Goal: Information Seeking & Learning: Learn about a topic

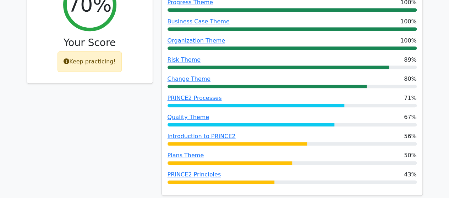
click at [140, 101] on div "70% Your Score Keep practicing!" at bounding box center [89, 88] width 135 height 233
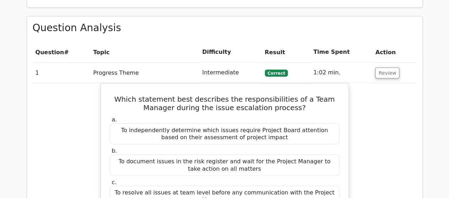
scroll to position [610, 0]
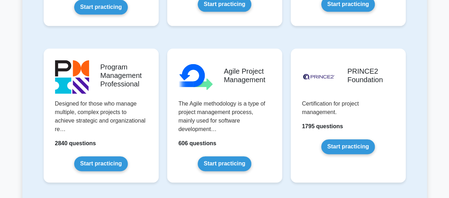
scroll to position [497, 0]
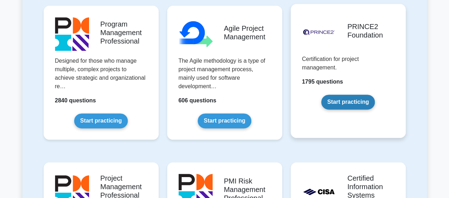
click at [358, 104] on link "Start practicing" at bounding box center [348, 102] width 54 height 15
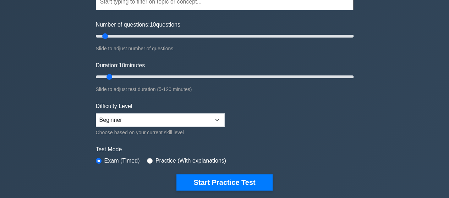
scroll to position [85, 0]
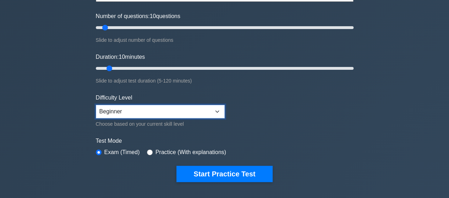
click at [155, 117] on select "Beginner Intermediate Expert" at bounding box center [160, 111] width 129 height 13
select select "expert"
click at [96, 105] on select "Beginner Intermediate Expert" at bounding box center [160, 111] width 129 height 13
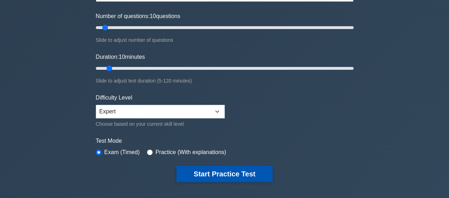
click at [211, 173] on button "Start Practice Test" at bounding box center [224, 174] width 96 height 16
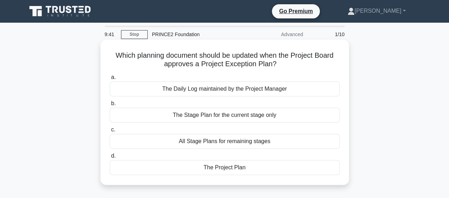
click at [224, 167] on div "The Project Plan" at bounding box center [225, 167] width 230 height 15
click at [110, 159] on input "d. The Project Plan" at bounding box center [110, 156] width 0 height 5
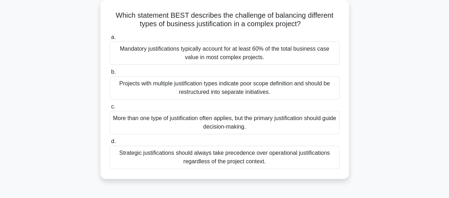
scroll to position [43, 0]
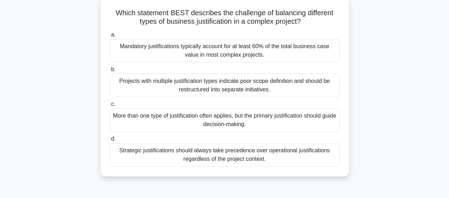
click at [271, 84] on div "Projects with multiple justification types indicate poor scope definition and s…" at bounding box center [225, 85] width 230 height 23
click at [110, 72] on input "b. Projects with multiple justification types indicate poor scope definition an…" at bounding box center [110, 69] width 0 height 5
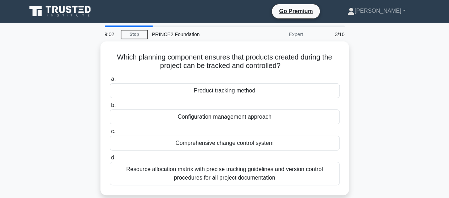
scroll to position [14, 0]
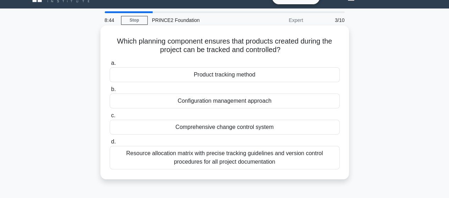
click at [223, 128] on div "Comprehensive change control system" at bounding box center [225, 127] width 230 height 15
click at [110, 118] on input "c. Comprehensive change control system" at bounding box center [110, 116] width 0 height 5
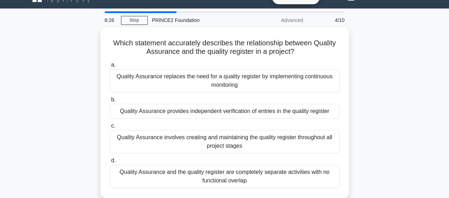
scroll to position [28, 0]
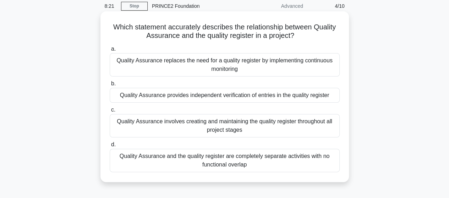
click at [240, 97] on div "Quality Assurance provides independent verification of entries in the quality r…" at bounding box center [225, 95] width 230 height 15
click at [110, 86] on input "b. Quality Assurance provides independent verification of entries in the qualit…" at bounding box center [110, 84] width 0 height 5
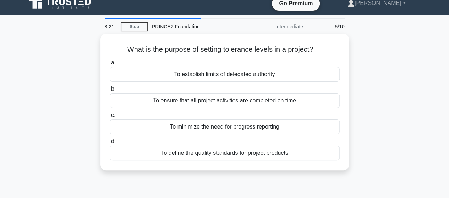
scroll to position [0, 0]
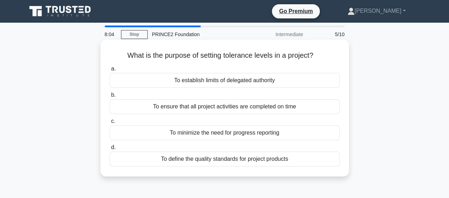
click at [227, 82] on div "To establish limits of delegated authority" at bounding box center [225, 80] width 230 height 15
click at [110, 71] on input "a. To establish limits of delegated authority" at bounding box center [110, 69] width 0 height 5
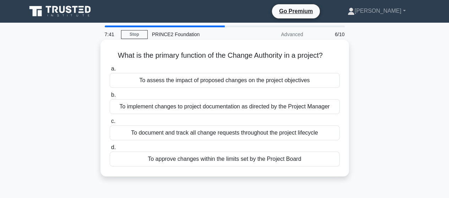
click at [187, 83] on div "To assess the impact of proposed changes on the project objectives" at bounding box center [225, 80] width 230 height 15
click at [110, 71] on input "a. To assess the impact of proposed changes on the project objectives" at bounding box center [110, 69] width 0 height 5
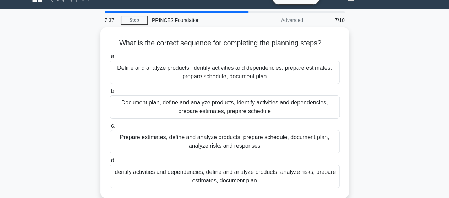
scroll to position [28, 0]
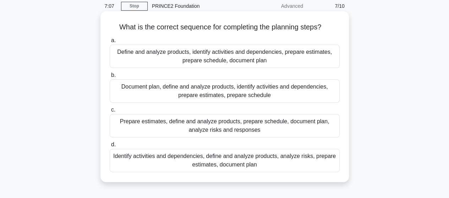
click at [195, 56] on div "Define and analyze products, identify activities and dependencies, prepare esti…" at bounding box center [225, 56] width 230 height 23
click at [110, 43] on input "a. Define and analyze products, identify activities and dependencies, prepare e…" at bounding box center [110, 40] width 0 height 5
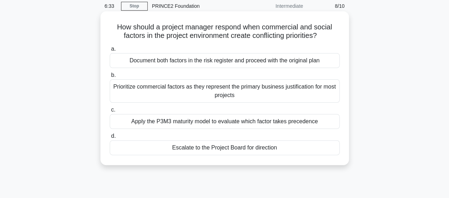
click at [228, 92] on div "Prioritize commercial factors as they represent the primary business justificat…" at bounding box center [225, 90] width 230 height 23
click at [110, 78] on input "b. Prioritize commercial factors as they represent the primary business justifi…" at bounding box center [110, 75] width 0 height 5
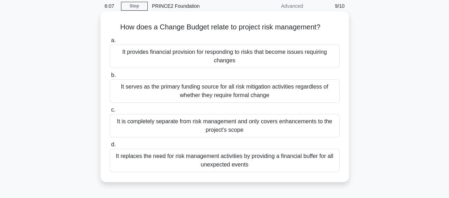
click at [224, 52] on div "It provides financial provision for responding to risks that become issues requ…" at bounding box center [225, 56] width 230 height 23
click at [110, 43] on input "a. It provides financial provision for responding to risks that become issues r…" at bounding box center [110, 40] width 0 height 5
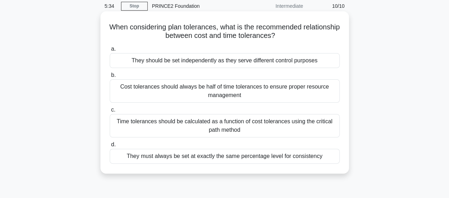
click at [218, 62] on div "They should be set independently as they serve different control purposes" at bounding box center [225, 60] width 230 height 15
click at [110, 51] on input "a. They should be set independently as they serve different control purposes" at bounding box center [110, 49] width 0 height 5
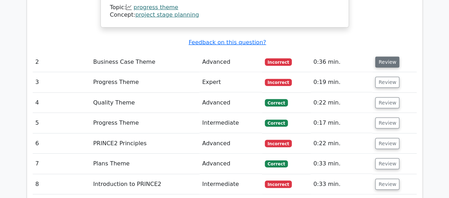
scroll to position [951, 0]
click at [275, 59] on span "Incorrect" at bounding box center [278, 62] width 27 height 7
click at [379, 57] on button "Review" at bounding box center [387, 62] width 24 height 11
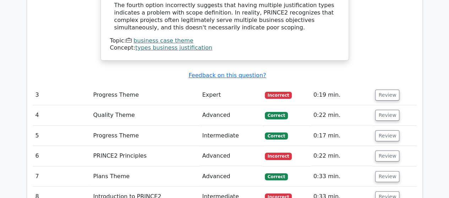
scroll to position [1348, 0]
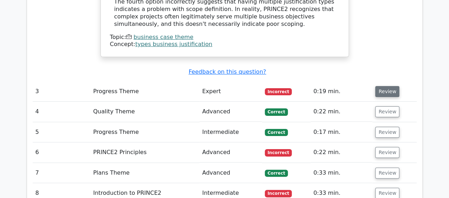
click at [386, 86] on button "Review" at bounding box center [387, 91] width 24 height 11
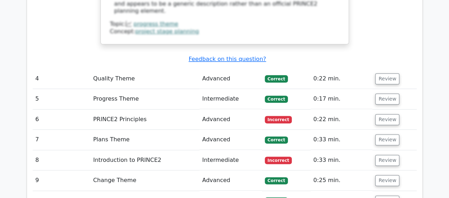
scroll to position [1746, 0]
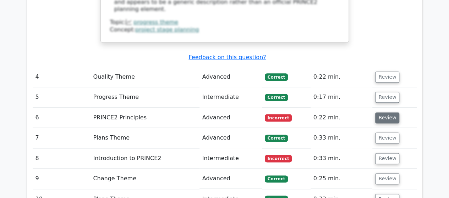
click at [385, 112] on button "Review" at bounding box center [387, 117] width 24 height 11
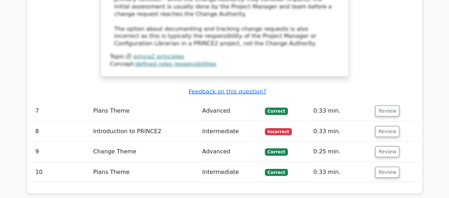
scroll to position [2129, 0]
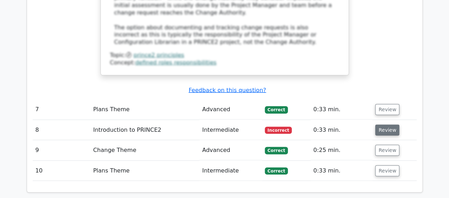
click at [385, 125] on button "Review" at bounding box center [387, 130] width 24 height 11
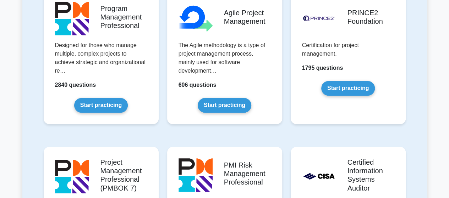
scroll to position [497, 0]
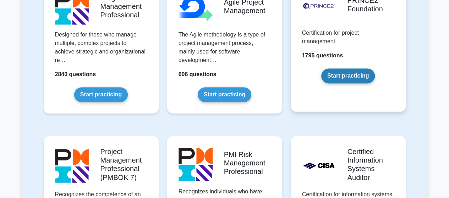
click at [348, 78] on link "Start practicing" at bounding box center [348, 75] width 54 height 15
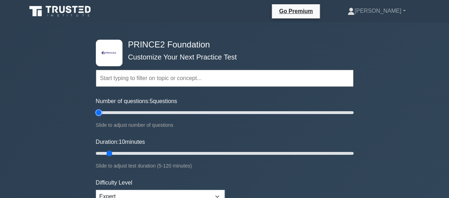
type input "5"
click at [100, 112] on input "Number of questions: 5 questions" at bounding box center [225, 113] width 258 height 9
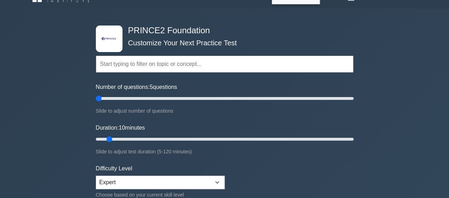
scroll to position [28, 0]
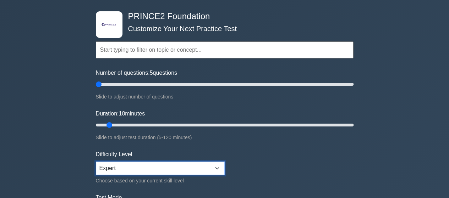
click at [114, 163] on select "Beginner Intermediate Expert" at bounding box center [160, 168] width 129 height 13
select select "beginner"
click at [96, 162] on select "Beginner Intermediate Expert" at bounding box center [160, 168] width 129 height 13
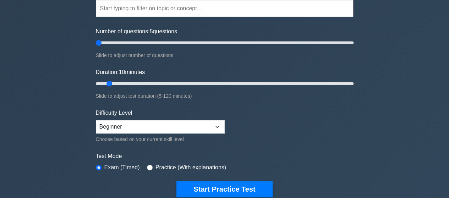
scroll to position [71, 0]
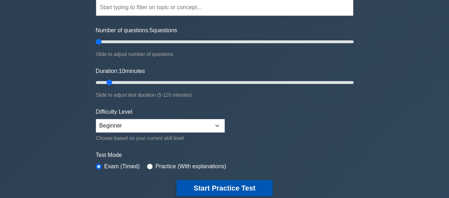
click at [246, 189] on button "Start Practice Test" at bounding box center [224, 188] width 96 height 16
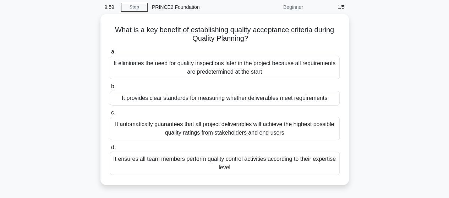
scroll to position [28, 0]
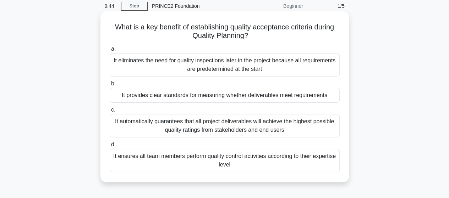
click at [286, 98] on div "It provides clear standards for measuring whether deliverables meet requirements" at bounding box center [225, 95] width 230 height 15
click at [110, 86] on input "b. It provides clear standards for measuring whether deliverables meet requirem…" at bounding box center [110, 84] width 0 height 5
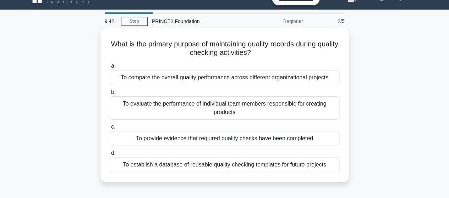
scroll to position [14, 0]
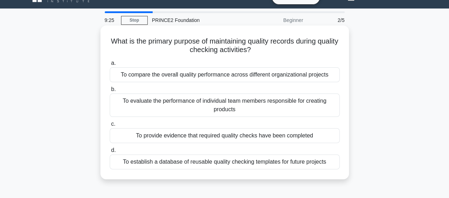
click at [263, 137] on div "To provide evidence that required quality checks have been completed" at bounding box center [225, 135] width 230 height 15
click at [110, 127] on input "c. To provide evidence that required quality checks have been completed" at bounding box center [110, 124] width 0 height 5
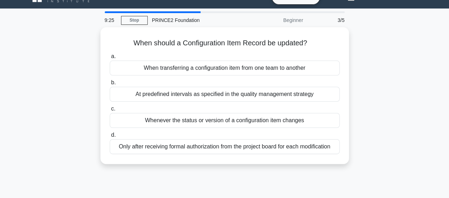
scroll to position [0, 0]
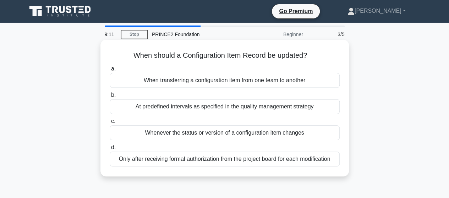
click at [204, 134] on div "Whenever the status or version of a configuration item changes" at bounding box center [225, 133] width 230 height 15
click at [110, 124] on input "c. Whenever the status or version of a configuration item changes" at bounding box center [110, 121] width 0 height 5
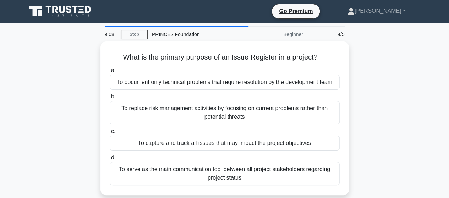
scroll to position [14, 0]
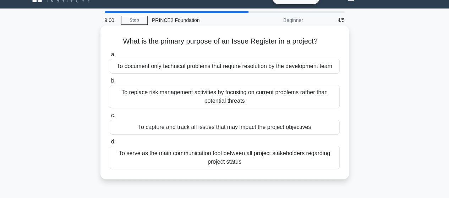
click at [222, 129] on div "To capture and track all issues that may impact the project objectives" at bounding box center [225, 127] width 230 height 15
click at [110, 118] on input "c. To capture and track all issues that may impact the project objectives" at bounding box center [110, 116] width 0 height 5
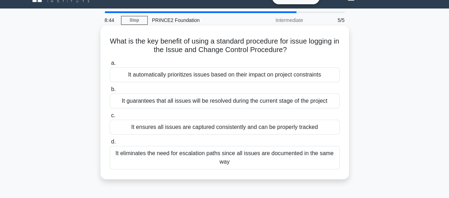
click at [181, 125] on div "It ensures all issues are captured consistently and can be properly tracked" at bounding box center [225, 127] width 230 height 15
click at [110, 118] on input "c. It ensures all issues are captured consistently and can be properly tracked" at bounding box center [110, 116] width 0 height 5
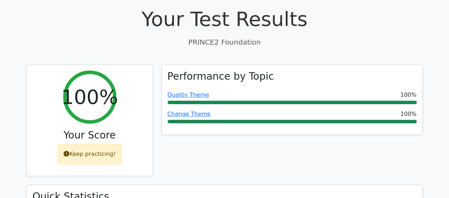
scroll to position [241, 0]
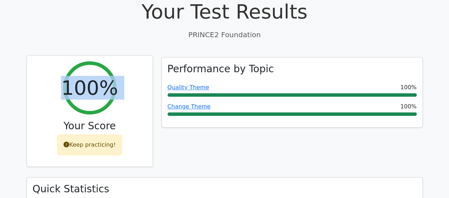
drag, startPoint x: 23, startPoint y: 46, endPoint x: 44, endPoint y: 139, distance: 95.2
click at [44, 139] on div "100% Your Score Keep practicing!" at bounding box center [89, 117] width 135 height 121
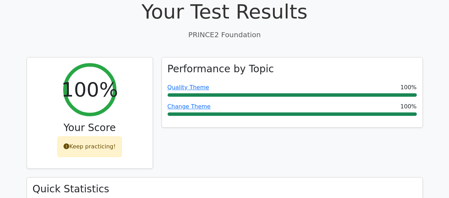
click at [186, 122] on div "Performance by Topic Quality Theme 100% Change Theme 100%" at bounding box center [292, 117] width 270 height 121
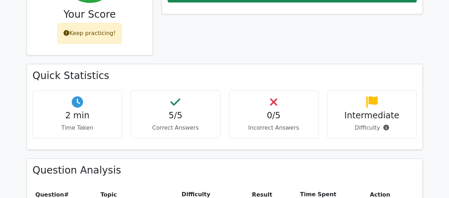
scroll to position [0, 0]
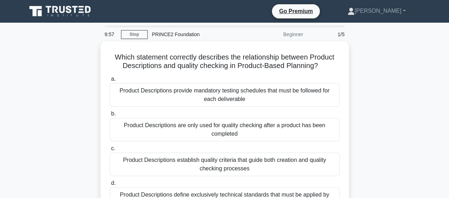
click at [78, 104] on div "Which statement correctly describes the relationship between Product Descriptio…" at bounding box center [224, 136] width 405 height 188
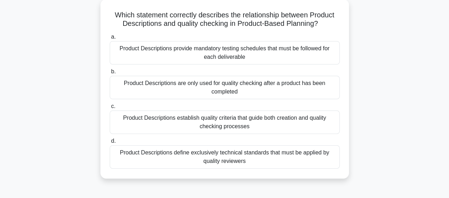
scroll to position [43, 0]
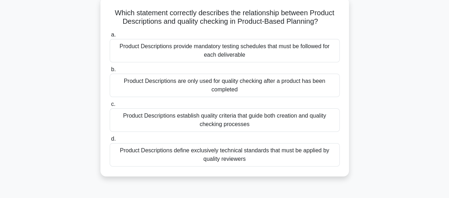
click at [144, 125] on div "Product Descriptions establish quality criteria that guide both creation and qu…" at bounding box center [225, 120] width 230 height 23
click at [110, 107] on input "c. Product Descriptions establish quality criteria that guide both creation and…" at bounding box center [110, 104] width 0 height 5
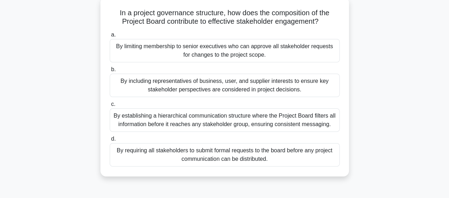
click at [161, 90] on div "By including representatives of business, user, and supplier interests to ensur…" at bounding box center [225, 85] width 230 height 23
click at [110, 72] on input "b. By including representatives of business, user, and supplier interests to en…" at bounding box center [110, 69] width 0 height 5
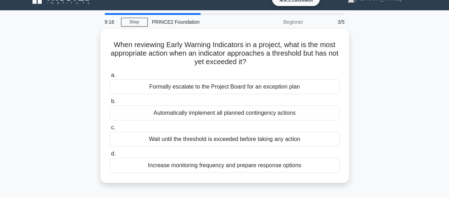
scroll to position [14, 0]
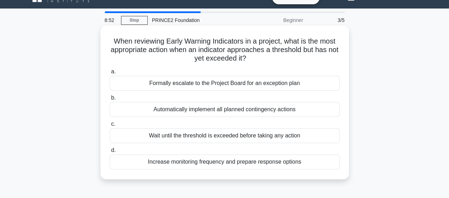
click at [231, 162] on div "Increase monitoring frequency and prepare response options" at bounding box center [225, 162] width 230 height 15
click at [110, 153] on input "d. Increase monitoring frequency and prepare response options" at bounding box center [110, 150] width 0 height 5
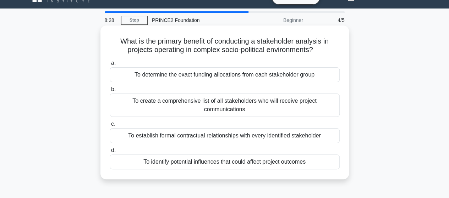
click at [303, 163] on div "To identify potential influences that could affect project outcomes" at bounding box center [225, 162] width 230 height 15
click at [110, 153] on input "d. To identify potential influences that could affect project outcomes" at bounding box center [110, 150] width 0 height 5
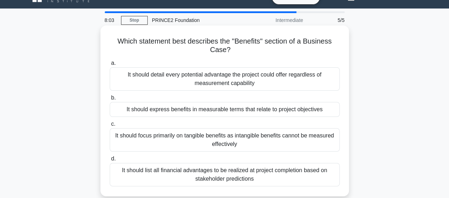
click at [275, 112] on div "It should express benefits in measurable terms that relate to project objectives" at bounding box center [225, 109] width 230 height 15
click at [110, 100] on input "b. It should express benefits in measurable terms that relate to project object…" at bounding box center [110, 98] width 0 height 5
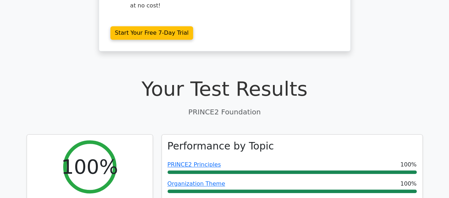
scroll to position [178, 0]
